Goal: Transaction & Acquisition: Purchase product/service

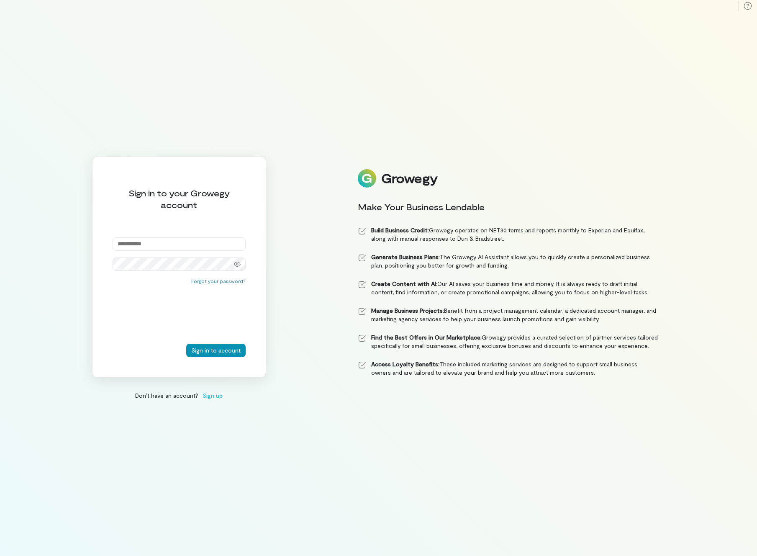
type input "**********"
click at [214, 350] on button "Sign in to account" at bounding box center [215, 350] width 59 height 13
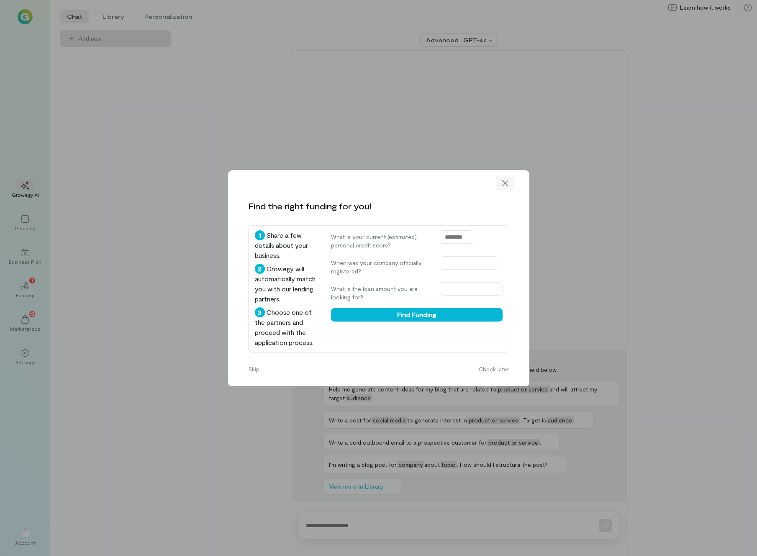
click at [505, 180] on icon at bounding box center [505, 183] width 6 height 6
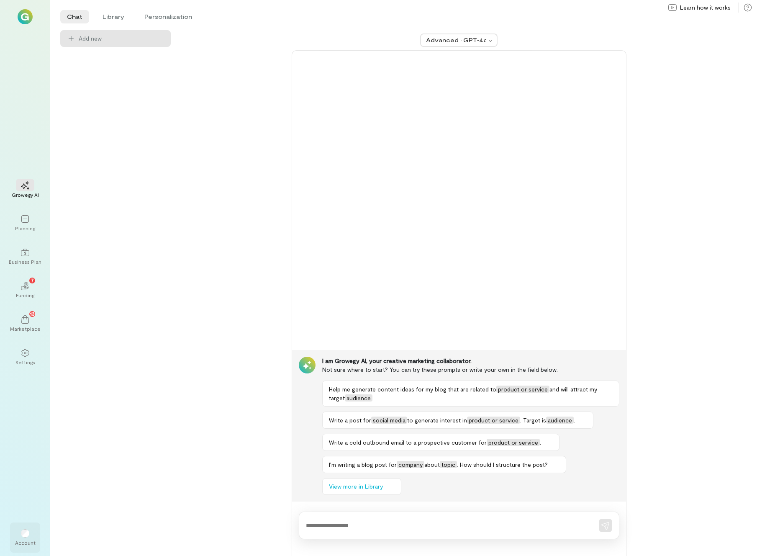
click at [24, 547] on div "Account" at bounding box center [25, 537] width 30 height 30
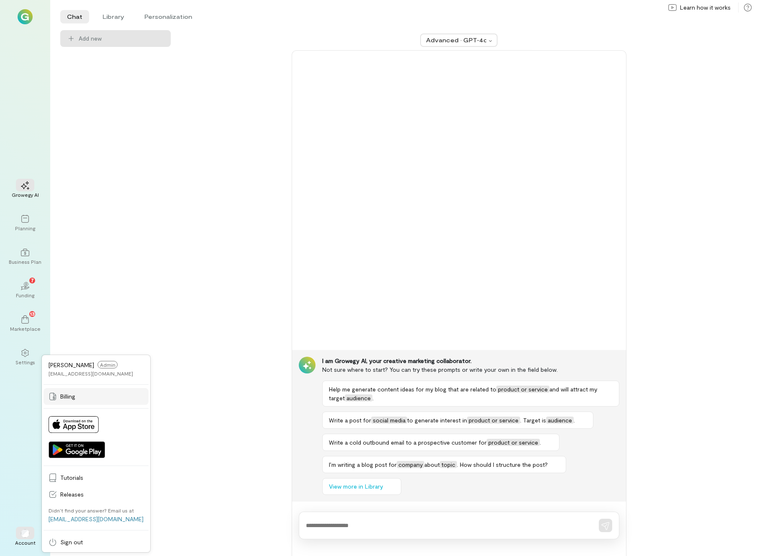
click at [72, 392] on span "Billing" at bounding box center [101, 396] width 83 height 8
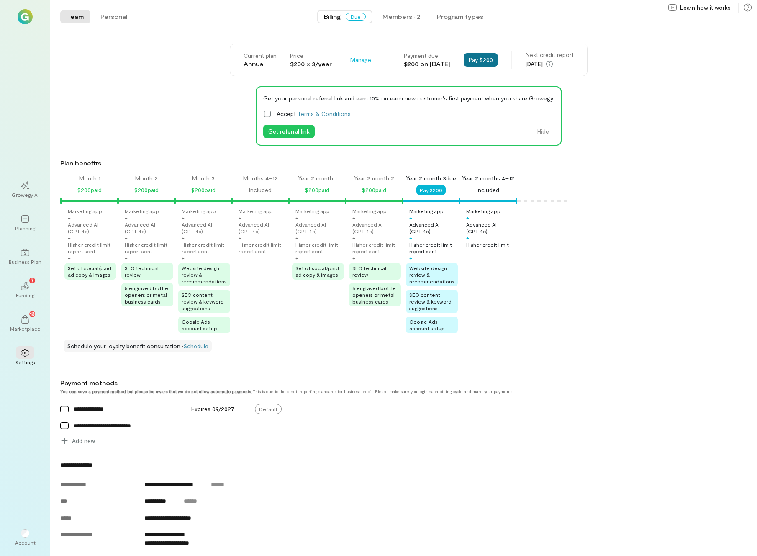
click at [498, 62] on button "Pay $200" at bounding box center [481, 59] width 34 height 13
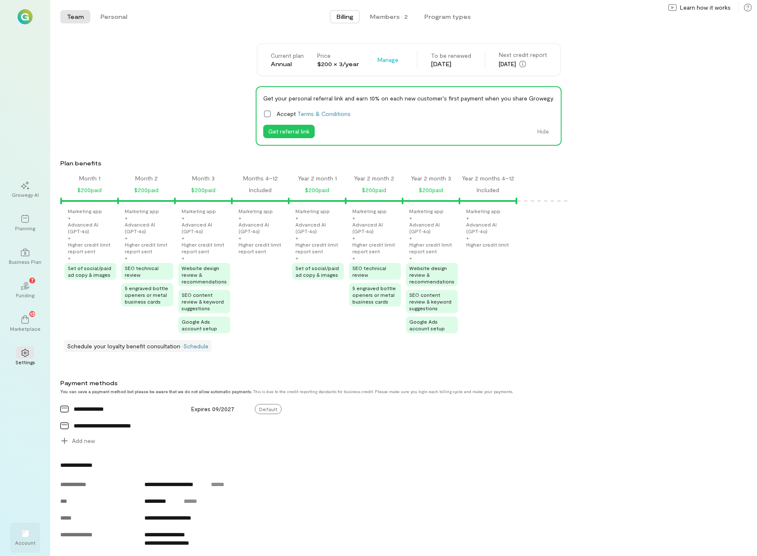
click at [21, 544] on div "Account" at bounding box center [25, 542] width 21 height 7
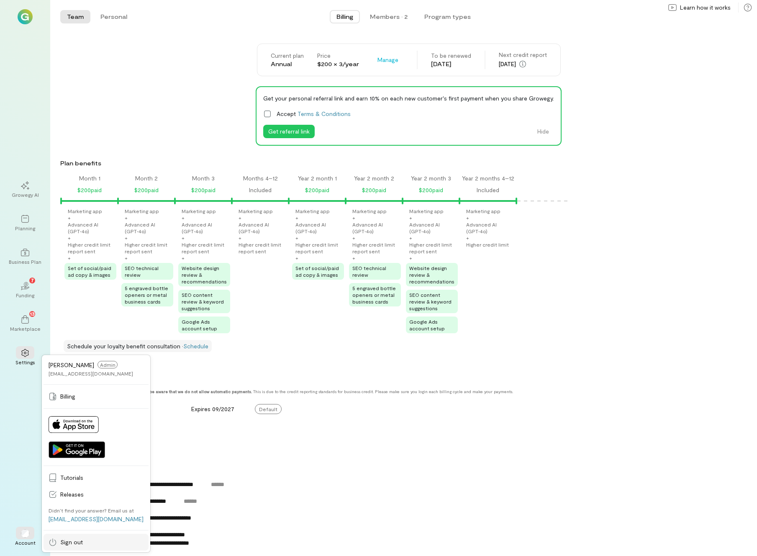
click at [69, 544] on span "Sign out" at bounding box center [101, 542] width 83 height 8
